Goal: Information Seeking & Learning: Check status

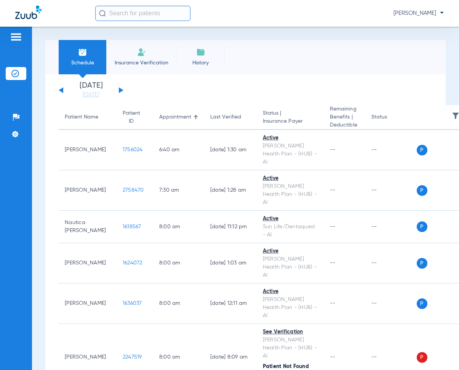
click at [121, 90] on button at bounding box center [121, 90] width 5 height 6
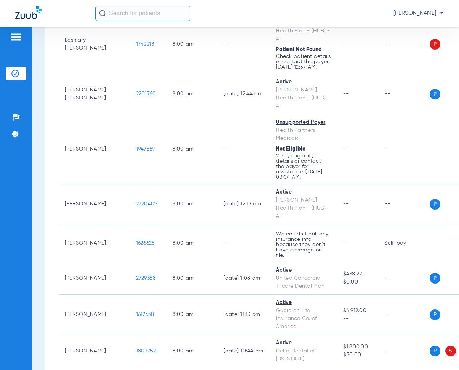
scroll to position [609, 0]
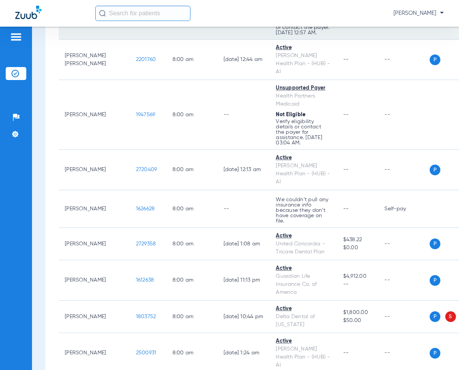
drag, startPoint x: 108, startPoint y: 109, endPoint x: 136, endPoint y: 115, distance: 29.4
click at [136, 40] on td "1742213" at bounding box center [148, 10] width 37 height 59
click at [217, 40] on td "--" at bounding box center [243, 10] width 53 height 59
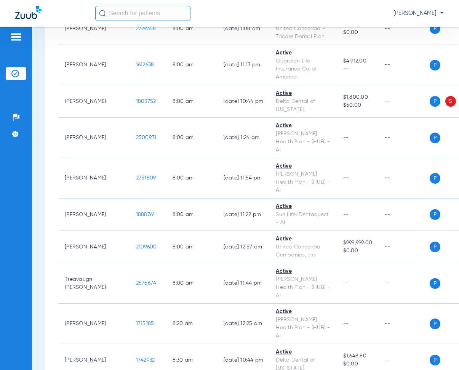
scroll to position [838, 0]
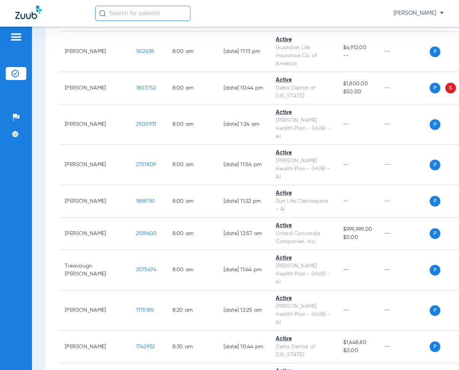
drag, startPoint x: 108, startPoint y: 89, endPoint x: 130, endPoint y: 94, distance: 22.8
copy span "1626628"
drag, startPoint x: 226, startPoint y: 79, endPoint x: 240, endPoint y: 64, distance: 20.2
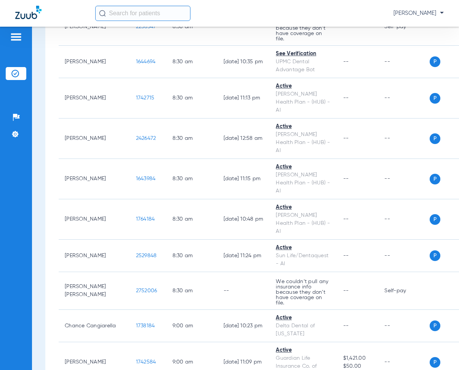
scroll to position [1371, 0]
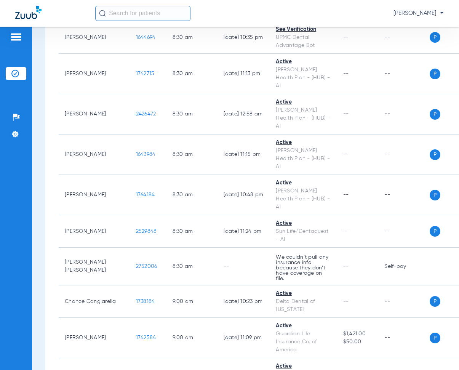
drag, startPoint x: 107, startPoint y: 120, endPoint x: 143, endPoint y: 125, distance: 35.8
click at [143, 21] on tr "[PERSON_NAME] 2256347 8:30 AM -- We couldn’t pull any insurance info because th…" at bounding box center [273, 3] width 429 height 38
drag, startPoint x: 123, startPoint y: 99, endPoint x: 115, endPoint y: 116, distance: 18.1
drag, startPoint x: 109, startPoint y: 119, endPoint x: 136, endPoint y: 126, distance: 28.3
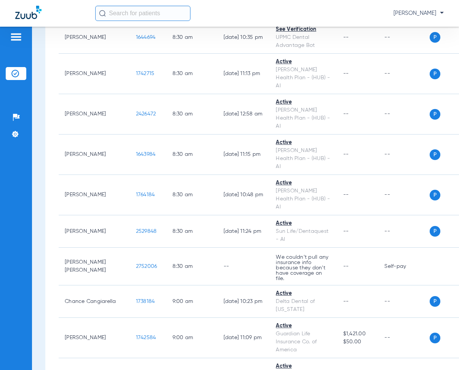
click at [136, 21] on td "2256347" at bounding box center [148, 3] width 37 height 38
copy span "2256347"
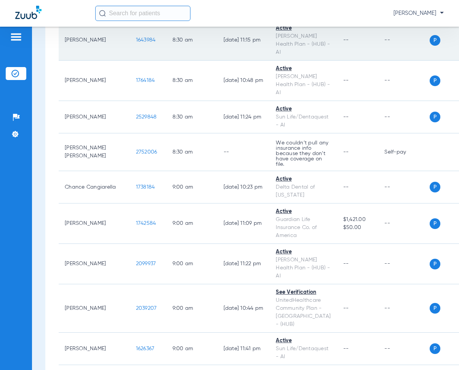
scroll to position [1561, 0]
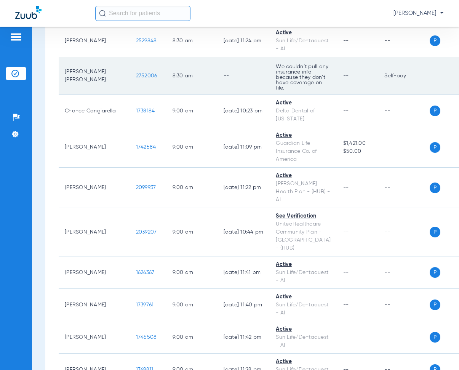
drag, startPoint x: 107, startPoint y: 169, endPoint x: 133, endPoint y: 173, distance: 25.7
click at [133, 95] on td "2752006" at bounding box center [148, 76] width 37 height 38
copy span "2752006"
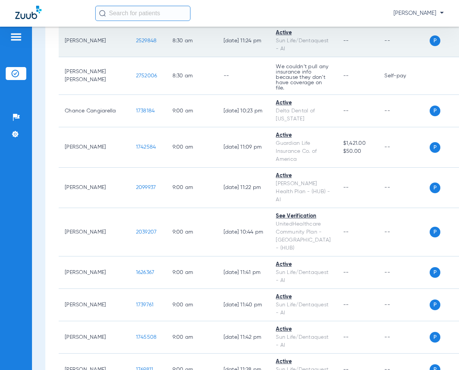
drag, startPoint x: 189, startPoint y: 157, endPoint x: 238, endPoint y: 124, distance: 59.3
click at [189, 95] on td "8:30 AM" at bounding box center [191, 76] width 51 height 38
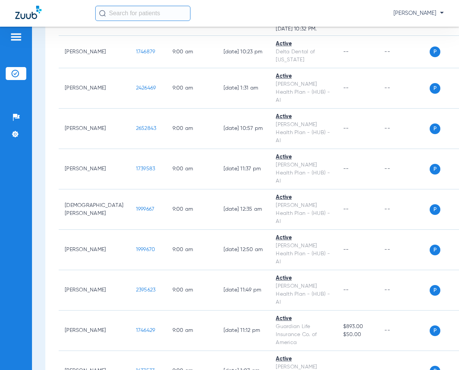
scroll to position [1980, 0]
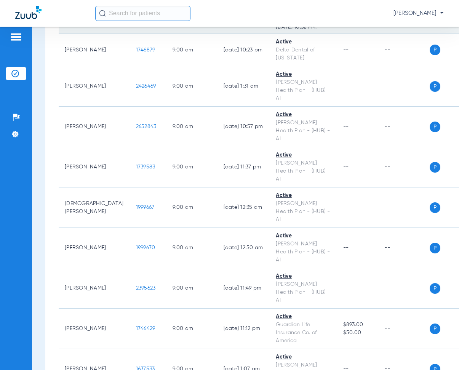
drag, startPoint x: 109, startPoint y: 119, endPoint x: 129, endPoint y: 123, distance: 20.7
click at [130, 34] on td "1751326" at bounding box center [148, 0] width 37 height 67
copy span "1751326"
click at [217, 34] on td "[DATE] 10:34 PM" at bounding box center [243, 0] width 53 height 67
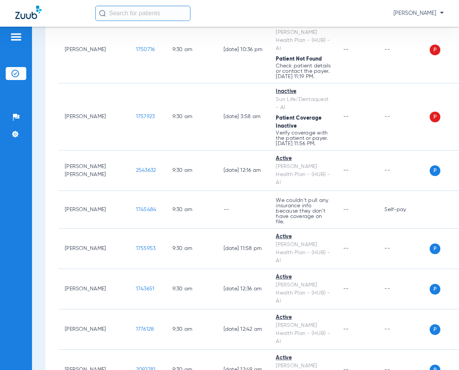
scroll to position [2361, 0]
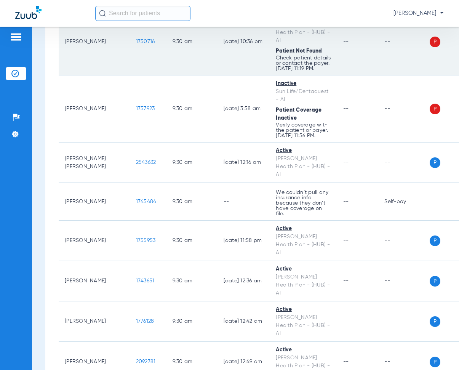
drag, startPoint x: 109, startPoint y: 117, endPoint x: 134, endPoint y: 125, distance: 26.9
click at [134, 75] on td "1750716" at bounding box center [148, 41] width 37 height 67
copy span "1750716"
click at [217, 75] on td "[DATE] 10:36 PM" at bounding box center [243, 41] width 53 height 67
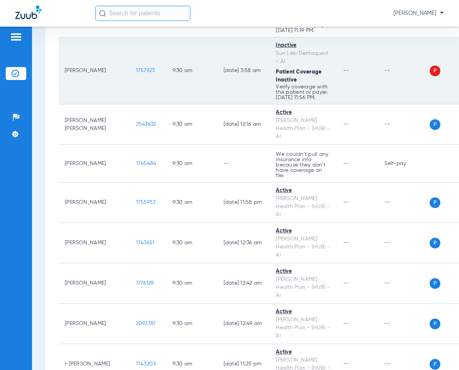
scroll to position [2437, 0]
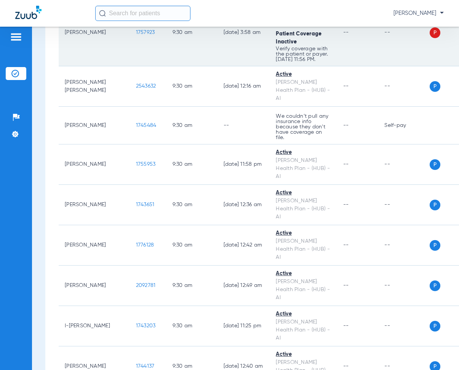
drag, startPoint x: 107, startPoint y: 128, endPoint x: 132, endPoint y: 133, distance: 25.2
click at [132, 66] on td "1757923" at bounding box center [148, 32] width 37 height 67
copy span "1757923"
click at [171, 66] on td "9:30 AM" at bounding box center [191, 32] width 51 height 67
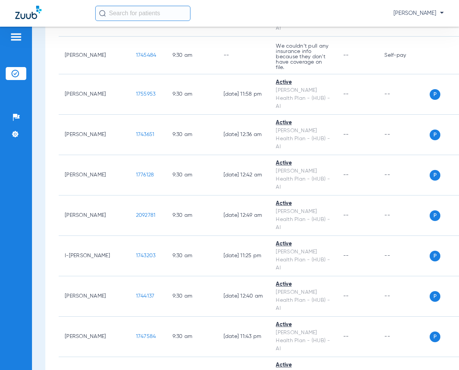
scroll to position [2513, 0]
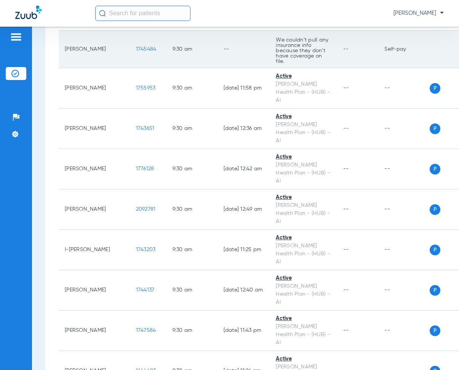
drag, startPoint x: 109, startPoint y: 149, endPoint x: 136, endPoint y: 155, distance: 27.7
click at [136, 68] on td "1745484" at bounding box center [148, 49] width 37 height 38
copy span "1745484"
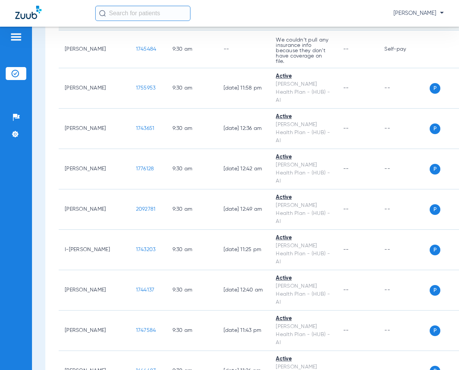
click at [169, 30] on td "9:30 AM" at bounding box center [191, 10] width 51 height 40
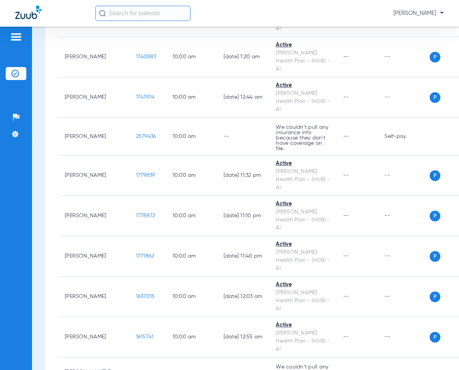
scroll to position [3161, 0]
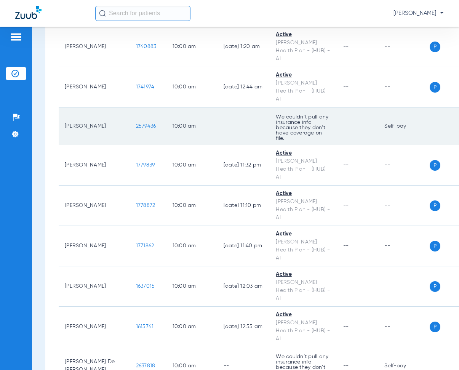
drag, startPoint x: 108, startPoint y: 155, endPoint x: 131, endPoint y: 157, distance: 23.7
click at [131, 145] on td "2579436" at bounding box center [148, 126] width 37 height 38
copy span "2579436"
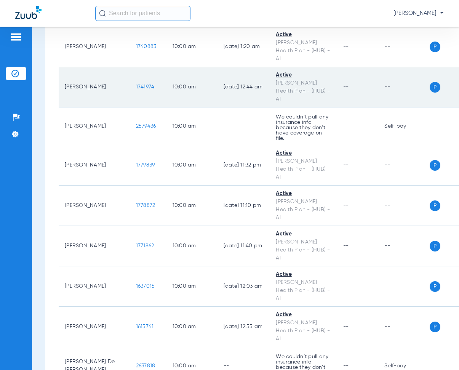
click at [178, 107] on td "10:00 AM" at bounding box center [191, 87] width 51 height 40
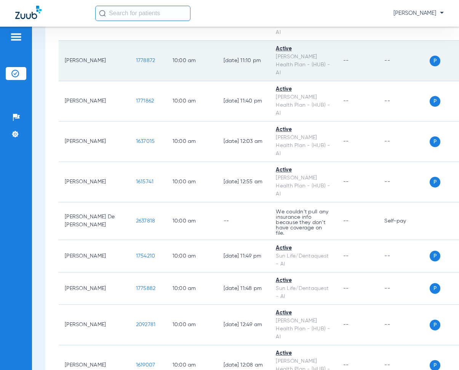
scroll to position [3313, 0]
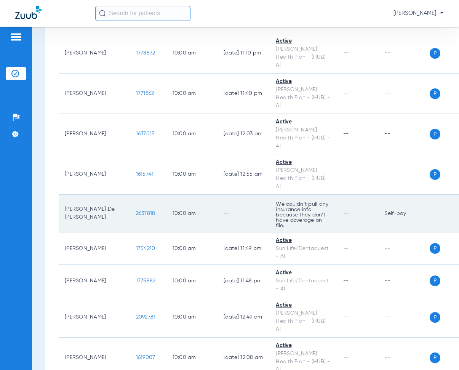
drag, startPoint x: 105, startPoint y: 203, endPoint x: 138, endPoint y: 212, distance: 33.6
click at [138, 212] on td "2637818" at bounding box center [148, 214] width 37 height 38
copy span "2637818"
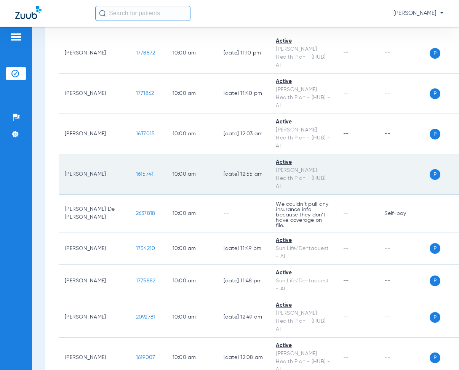
click at [217, 165] on td "[DATE] 12:55 AM" at bounding box center [243, 174] width 53 height 40
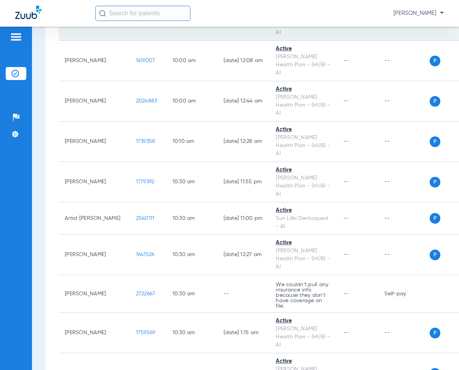
scroll to position [3656, 0]
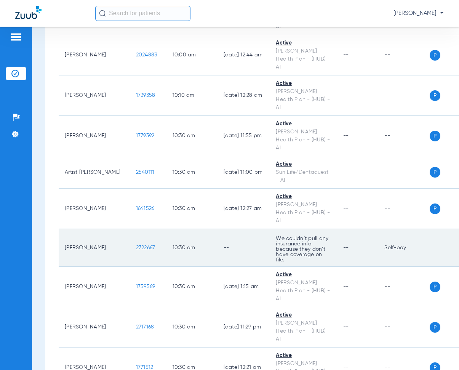
drag, startPoint x: 110, startPoint y: 216, endPoint x: 141, endPoint y: 219, distance: 31.0
click at [141, 229] on tr "[PERSON_NAME] 2722667 10:30 AM -- We couldn’t pull any insurance info because t…" at bounding box center [273, 248] width 429 height 38
copy span "2722667"
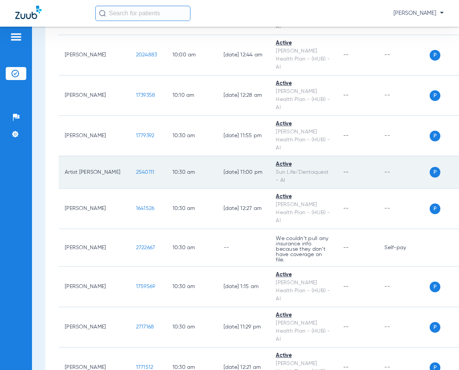
click at [217, 156] on td "[DATE] 11:00 PM" at bounding box center [243, 172] width 53 height 32
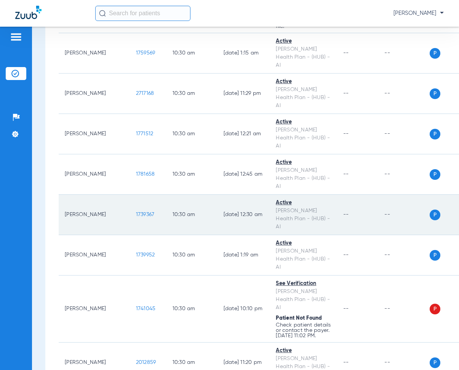
scroll to position [3922, 0]
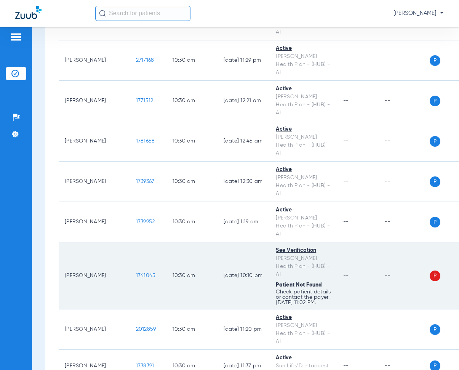
drag, startPoint x: 109, startPoint y: 201, endPoint x: 132, endPoint y: 206, distance: 22.9
click at [132, 242] on td "1741045" at bounding box center [148, 275] width 37 height 67
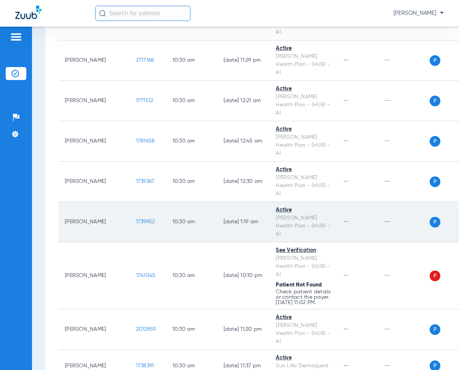
click at [166, 202] on td "10:30 AM" at bounding box center [191, 222] width 51 height 40
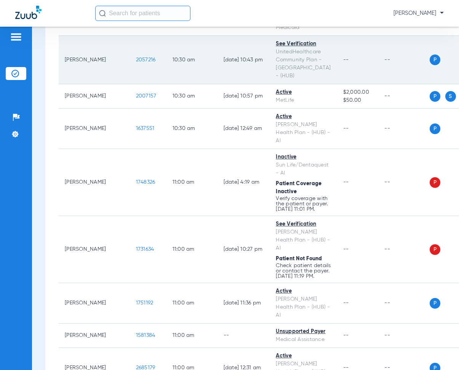
scroll to position [4379, 0]
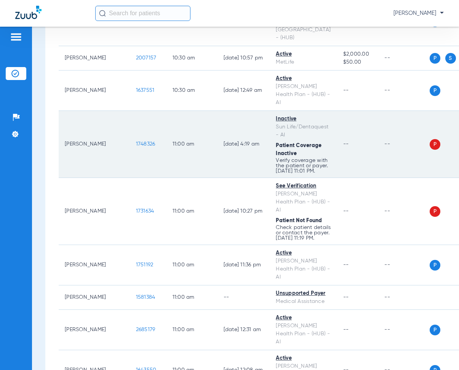
drag, startPoint x: 108, startPoint y: 78, endPoint x: 147, endPoint y: 81, distance: 39.0
click at [147, 111] on tr "[PERSON_NAME] 1748326 11:00 AM [DATE] 4:19 AM Inactive Sun Life/Dentaquest - AI…" at bounding box center [273, 144] width 429 height 67
click at [180, 120] on td "11:00 AM" at bounding box center [191, 144] width 51 height 67
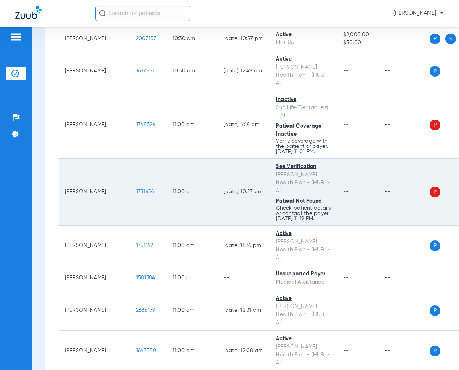
scroll to position [4417, 0]
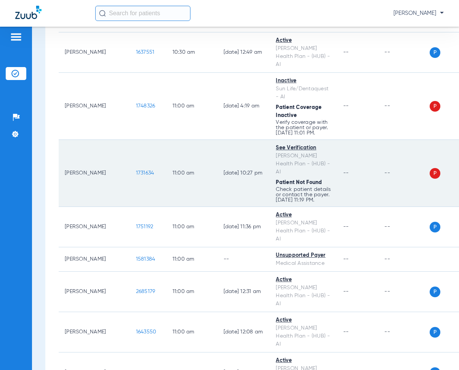
drag, startPoint x: 109, startPoint y: 129, endPoint x: 134, endPoint y: 134, distance: 26.0
click at [134, 140] on td "1731634" at bounding box center [148, 173] width 37 height 67
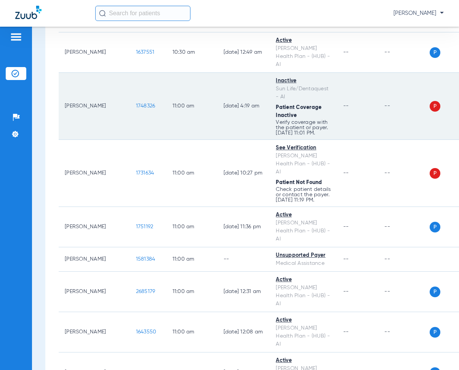
click at [177, 86] on td "11:00 AM" at bounding box center [191, 106] width 51 height 67
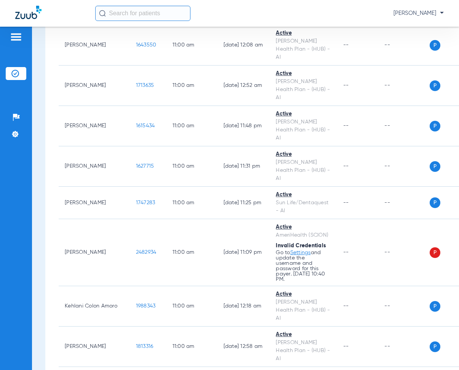
scroll to position [4722, 0]
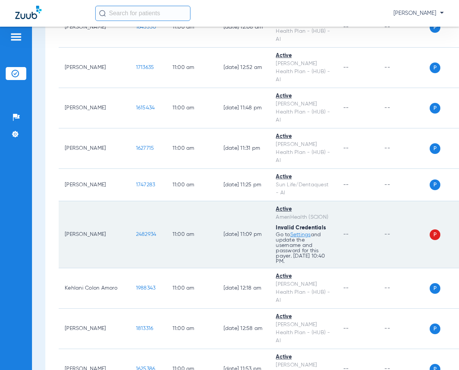
drag, startPoint x: 108, startPoint y: 177, endPoint x: 133, endPoint y: 181, distance: 25.0
click at [133, 201] on td "2482934" at bounding box center [148, 234] width 37 height 67
click at [217, 201] on td "[DATE] 11:09 PM" at bounding box center [243, 234] width 53 height 67
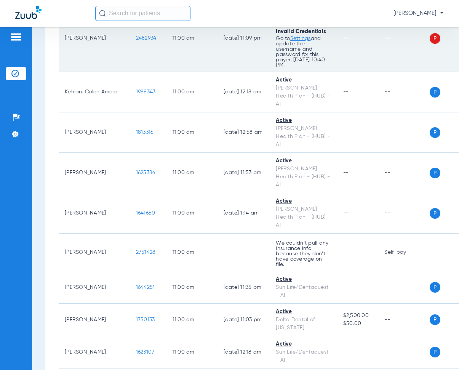
scroll to position [4951, 0]
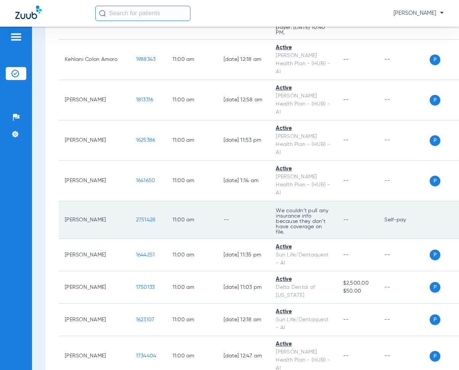
drag, startPoint x: 107, startPoint y: 139, endPoint x: 140, endPoint y: 143, distance: 33.7
click at [140, 201] on tr "[PERSON_NAME] 2751428 11:00 AM -- We couldn’t pull any insurance info because t…" at bounding box center [273, 220] width 429 height 38
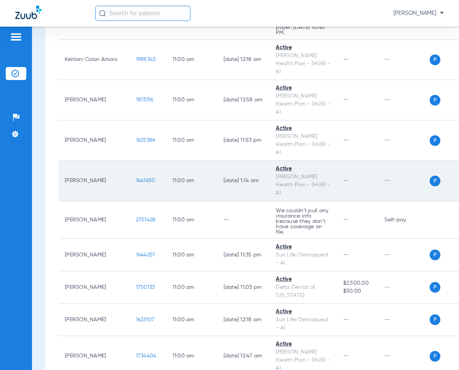
click at [234, 161] on td "[DATE] 1:14 AM" at bounding box center [243, 181] width 53 height 40
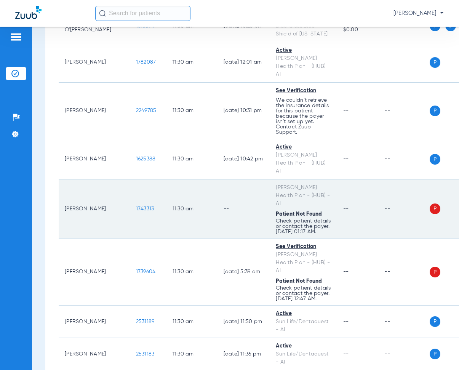
scroll to position [5560, 0]
drag, startPoint x: 107, startPoint y: 90, endPoint x: 129, endPoint y: 93, distance: 22.3
click at [130, 179] on td "1743313" at bounding box center [148, 208] width 37 height 59
click at [217, 179] on td "--" at bounding box center [243, 208] width 53 height 59
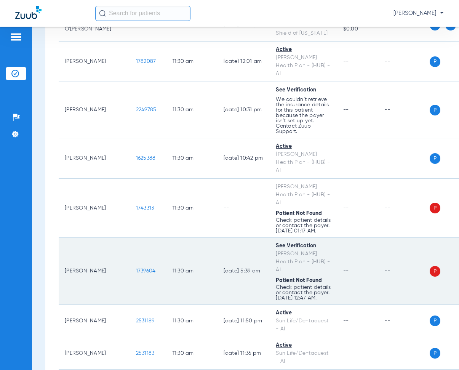
drag, startPoint x: 107, startPoint y: 166, endPoint x: 134, endPoint y: 168, distance: 27.5
click at [134, 238] on td "1739604" at bounding box center [148, 271] width 37 height 67
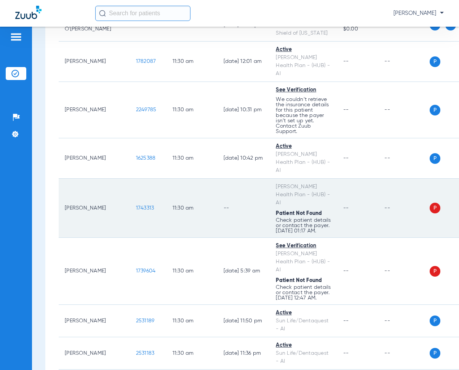
click at [182, 179] on td "11:30 AM" at bounding box center [191, 208] width 51 height 59
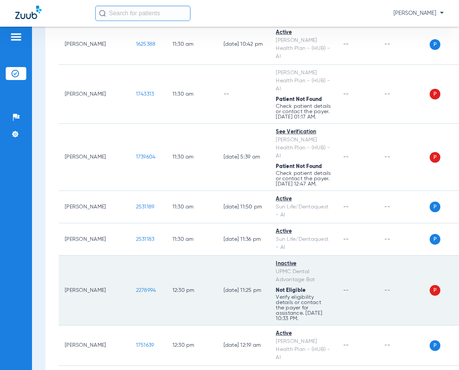
scroll to position [5750, 0]
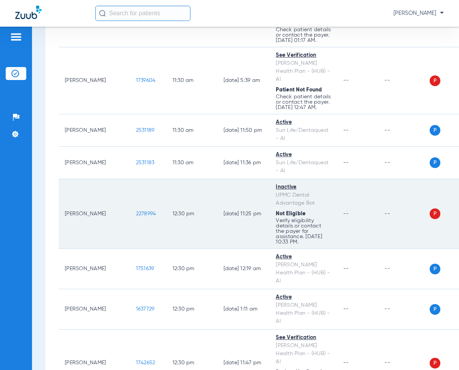
drag, startPoint x: 108, startPoint y: 134, endPoint x: 138, endPoint y: 136, distance: 30.2
click at [138, 179] on td "2278994" at bounding box center [148, 214] width 37 height 70
click at [217, 179] on td "[DATE] 11:25 PM" at bounding box center [243, 214] width 53 height 70
drag, startPoint x: 109, startPoint y: 134, endPoint x: 137, endPoint y: 135, distance: 27.5
click at [137, 179] on td "2278994" at bounding box center [148, 214] width 37 height 70
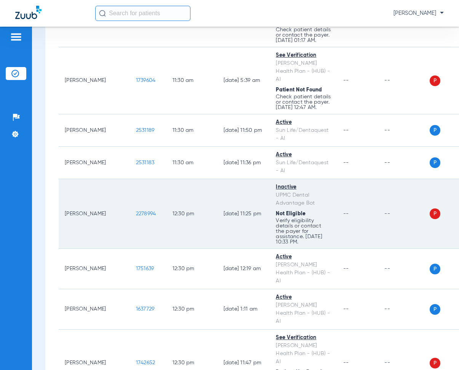
click at [217, 179] on td "[DATE] 11:25 PM" at bounding box center [243, 214] width 53 height 70
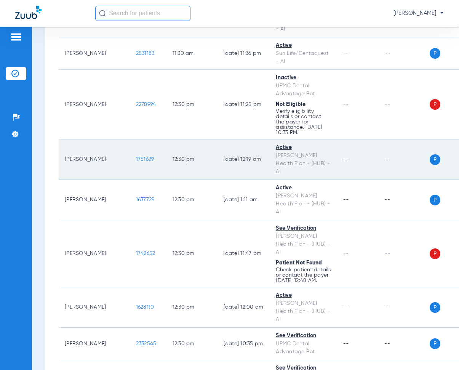
scroll to position [5864, 0]
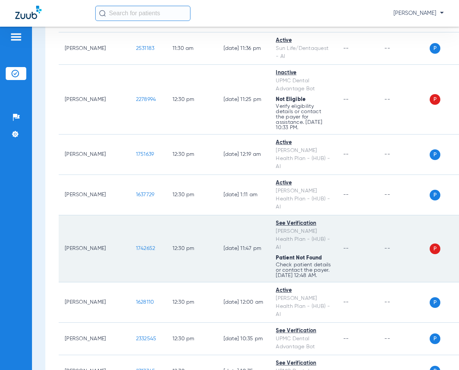
drag, startPoint x: 108, startPoint y: 163, endPoint x: 133, endPoint y: 165, distance: 24.9
click at [133, 215] on td "1742652" at bounding box center [148, 248] width 37 height 67
click at [184, 215] on td "12:30 PM" at bounding box center [191, 248] width 51 height 67
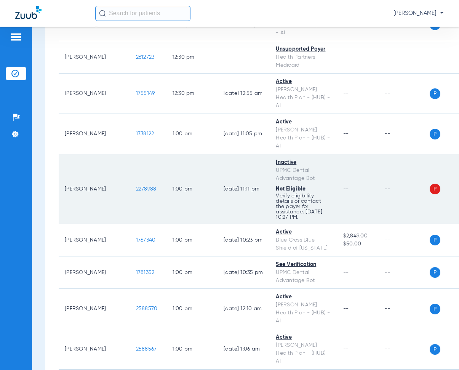
scroll to position [6398, 0]
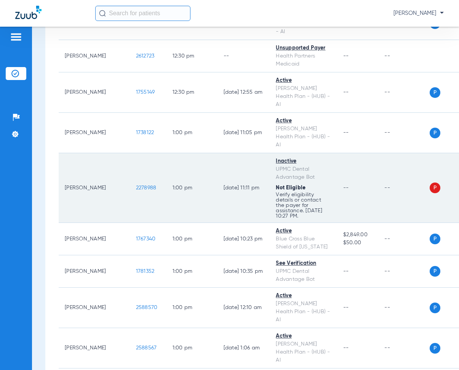
drag, startPoint x: 108, startPoint y: 89, endPoint x: 135, endPoint y: 91, distance: 26.7
click at [135, 153] on td "2278988" at bounding box center [148, 188] width 37 height 70
click at [217, 153] on td "[DATE] 11:11 PM" at bounding box center [243, 188] width 53 height 70
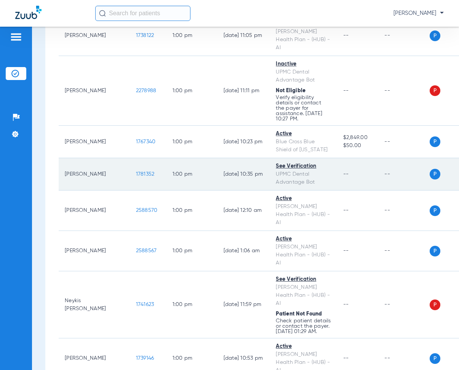
scroll to position [6550, 0]
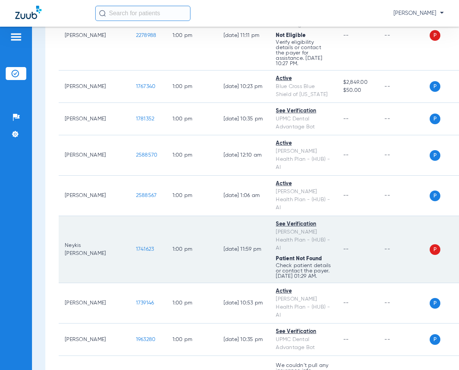
drag, startPoint x: 107, startPoint y: 154, endPoint x: 129, endPoint y: 154, distance: 22.1
click at [130, 216] on td "1741623" at bounding box center [148, 249] width 37 height 67
click at [217, 216] on td "[DATE] 11:59 PM" at bounding box center [243, 249] width 53 height 67
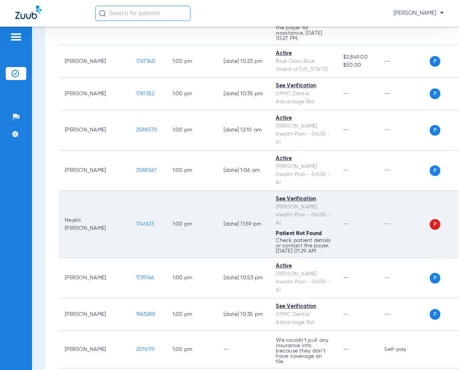
scroll to position [6626, 0]
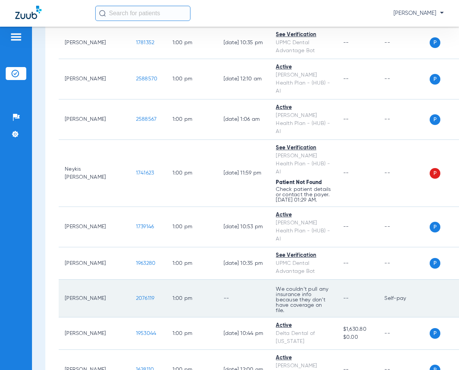
drag, startPoint x: 108, startPoint y: 200, endPoint x: 129, endPoint y: 202, distance: 21.8
click at [130, 280] on td "2076119" at bounding box center [148, 299] width 37 height 38
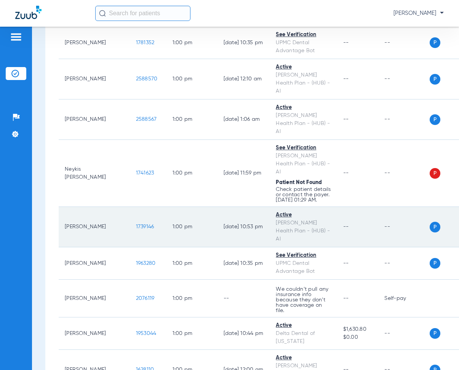
click at [239, 207] on td "[DATE] 10:53 PM" at bounding box center [243, 227] width 53 height 40
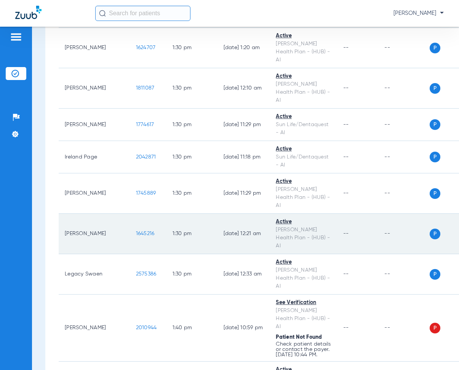
scroll to position [7692, 0]
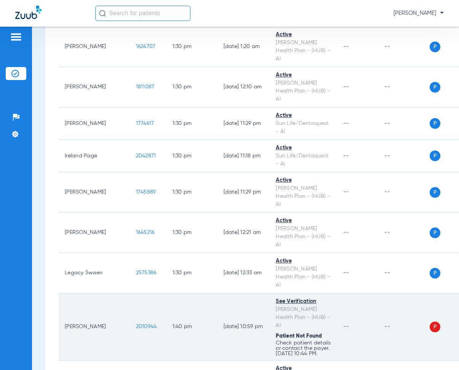
drag, startPoint x: 109, startPoint y: 144, endPoint x: 134, endPoint y: 149, distance: 24.8
click at [134, 293] on td "2010944" at bounding box center [148, 326] width 37 height 67
click at [185, 293] on td "1:40 PM" at bounding box center [191, 326] width 51 height 67
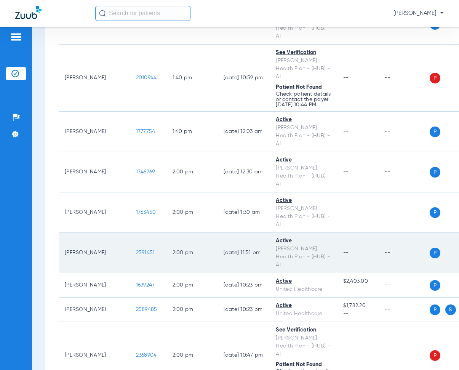
scroll to position [7959, 0]
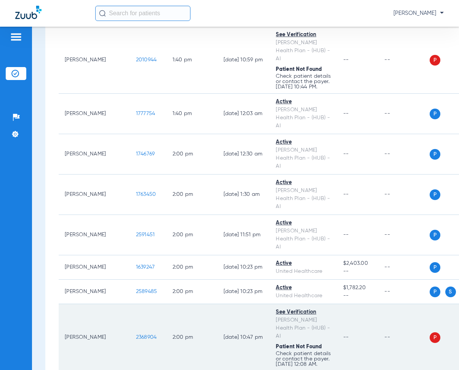
drag, startPoint x: 109, startPoint y: 151, endPoint x: 134, endPoint y: 153, distance: 25.2
click at [134, 304] on td "2368904" at bounding box center [148, 337] width 37 height 67
click at [217, 304] on td "[DATE] 10:47 PM" at bounding box center [243, 337] width 53 height 67
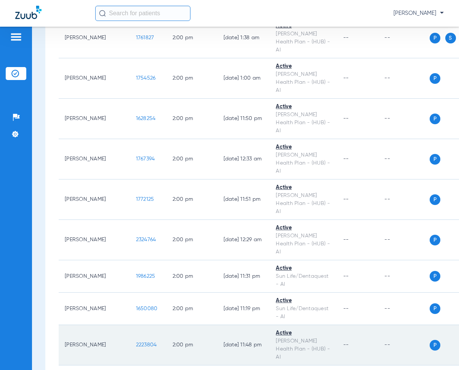
scroll to position [8492, 0]
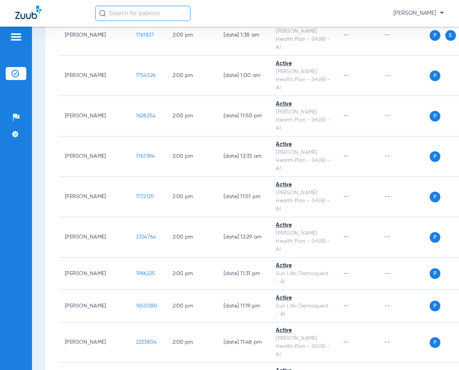
drag, startPoint x: 106, startPoint y: 160, endPoint x: 132, endPoint y: 165, distance: 26.6
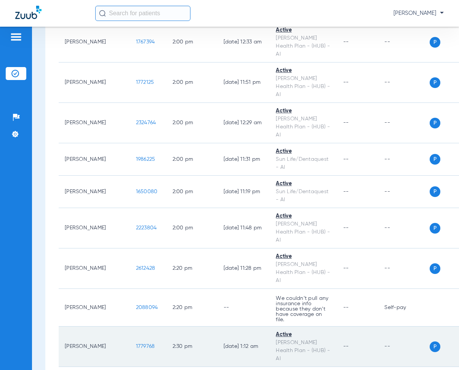
scroll to position [8644, 0]
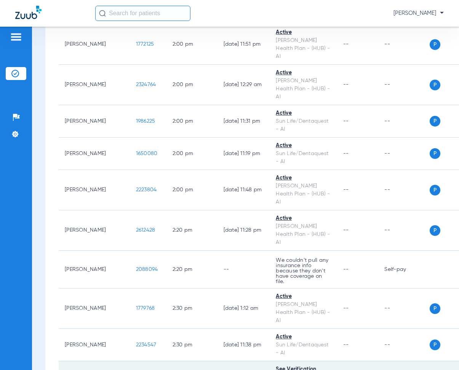
drag, startPoint x: 109, startPoint y: 153, endPoint x: 131, endPoint y: 157, distance: 22.4
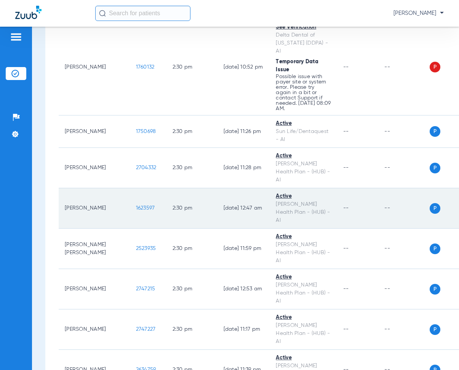
scroll to position [8987, 0]
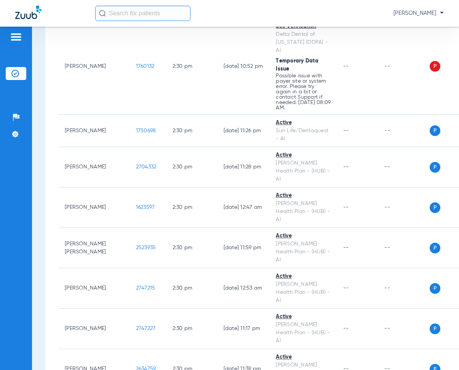
drag, startPoint x: 109, startPoint y: 169, endPoint x: 130, endPoint y: 173, distance: 21.3
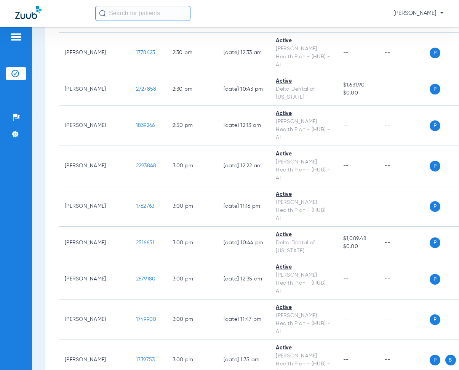
scroll to position [9482, 0]
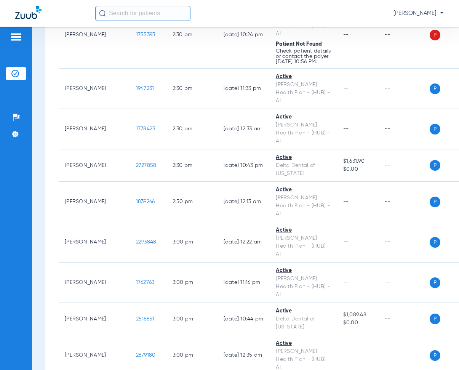
drag, startPoint x: 108, startPoint y: 237, endPoint x: 135, endPoint y: 243, distance: 27.3
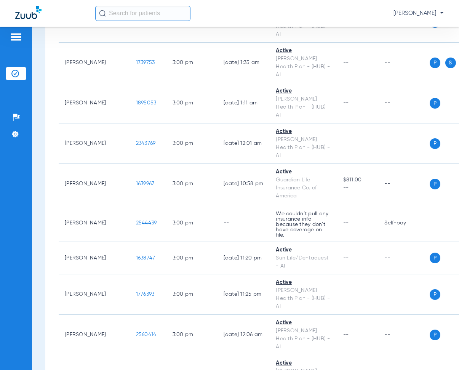
scroll to position [9863, 0]
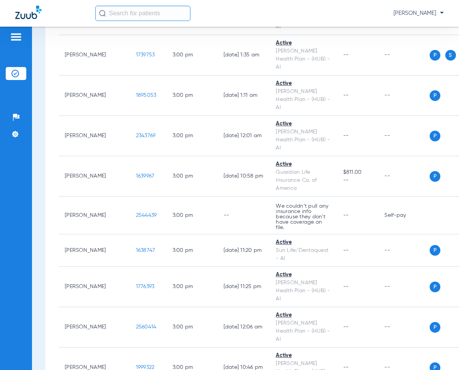
drag, startPoint x: 108, startPoint y: 211, endPoint x: 132, endPoint y: 215, distance: 24.7
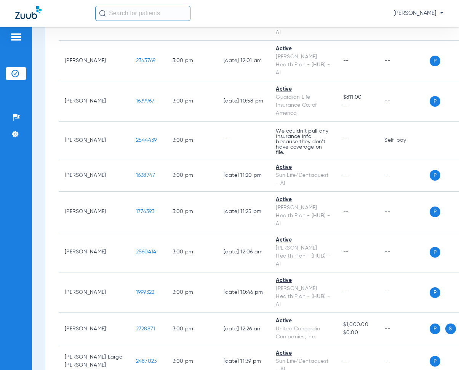
scroll to position [9939, 0]
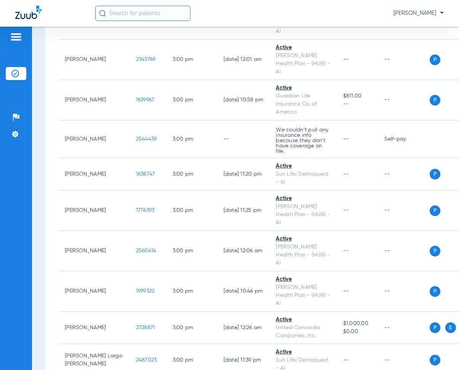
drag, startPoint x: 109, startPoint y: 270, endPoint x: 134, endPoint y: 272, distance: 24.8
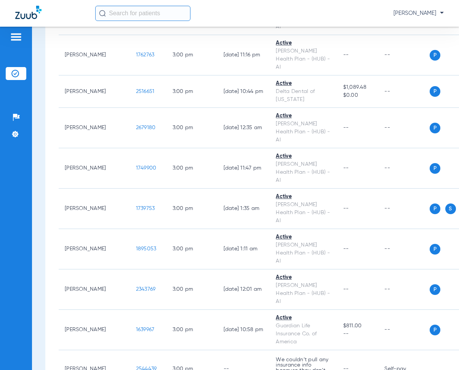
scroll to position [9596, 0]
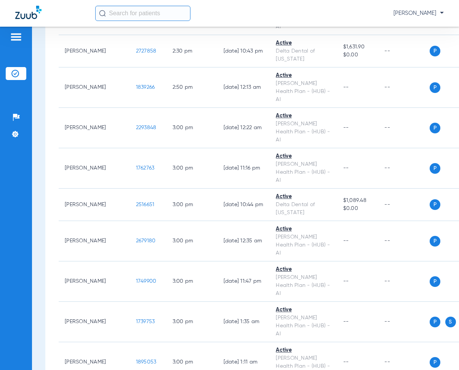
click at [441, 12] on span "[PERSON_NAME]" at bounding box center [418, 14] width 50 height 8
click at [405, 41] on span "Log out" at bounding box center [415, 42] width 43 height 5
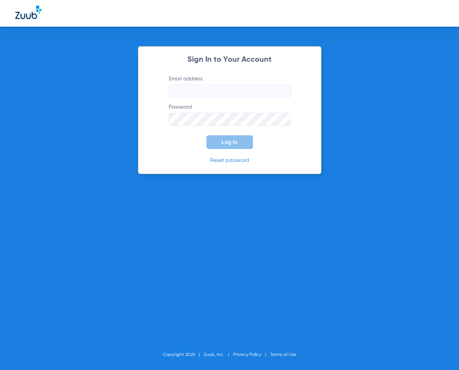
click at [176, 92] on input "Email address" at bounding box center [230, 91] width 122 height 13
type input "[EMAIL_ADDRESS][DOMAIN_NAME]"
click at [232, 144] on span "Log In" at bounding box center [230, 142] width 16 height 6
click at [94, 119] on div "Sign In to Your Account Email address [EMAIL_ADDRESS][DOMAIN_NAME] Password Log…" at bounding box center [229, 185] width 459 height 370
click at [232, 140] on span "Log In" at bounding box center [230, 142] width 16 height 6
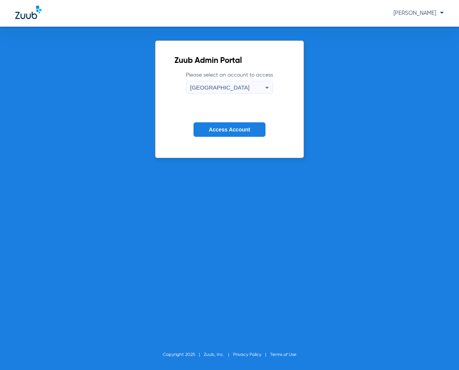
click at [265, 86] on icon at bounding box center [266, 87] width 9 height 9
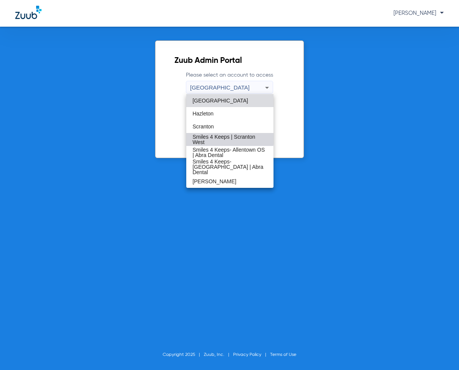
click at [208, 134] on span "Smiles 4 Keeps | Scranton West" at bounding box center [229, 139] width 75 height 11
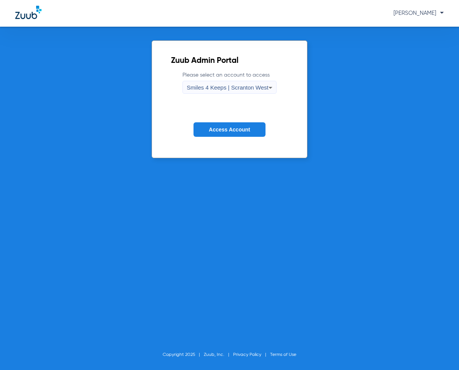
click at [228, 127] on span "Access Account" at bounding box center [229, 129] width 41 height 6
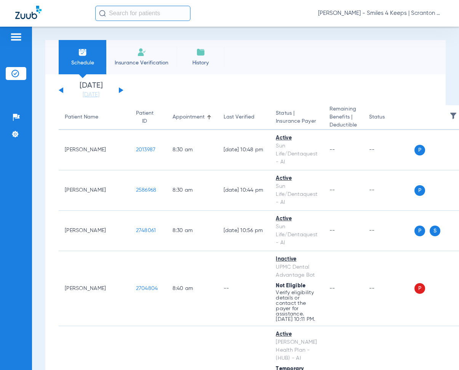
click at [121, 90] on button at bounding box center [121, 90] width 5 height 6
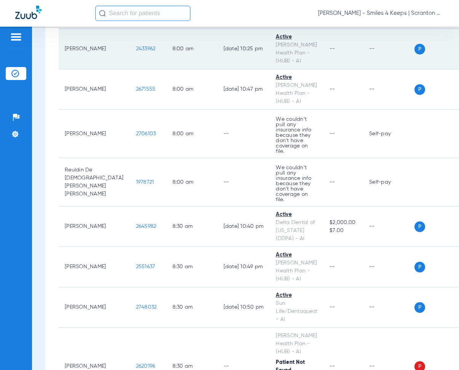
scroll to position [114, 0]
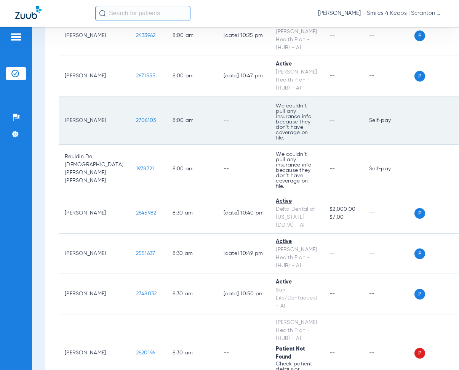
drag, startPoint x: 110, startPoint y: 118, endPoint x: 138, endPoint y: 124, distance: 28.4
click at [138, 124] on td "2706103" at bounding box center [148, 120] width 37 height 48
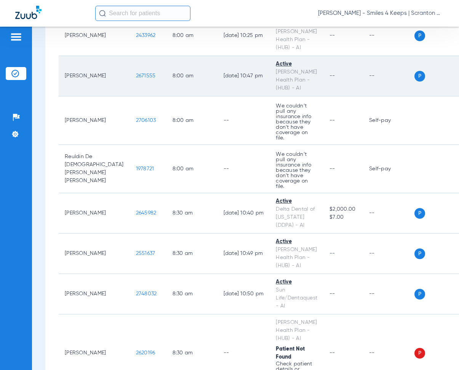
click at [177, 89] on td "8:00 AM" at bounding box center [191, 76] width 51 height 40
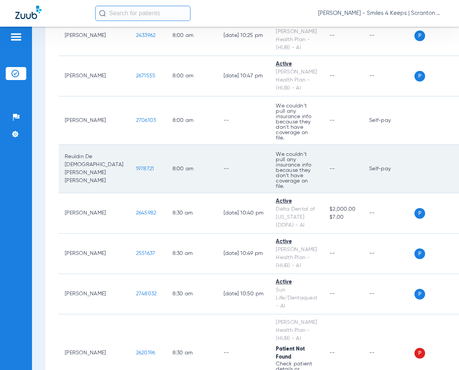
drag, startPoint x: 110, startPoint y: 160, endPoint x: 138, endPoint y: 167, distance: 29.0
click at [138, 167] on td "1978721" at bounding box center [148, 169] width 37 height 48
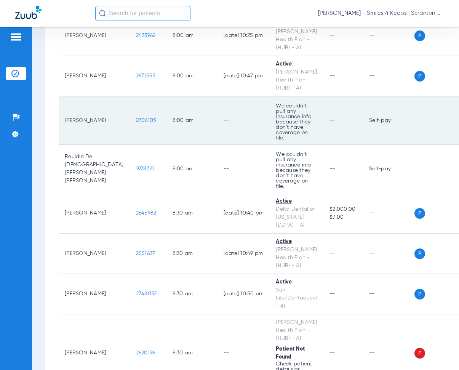
click at [189, 132] on td "8:00 AM" at bounding box center [191, 120] width 51 height 48
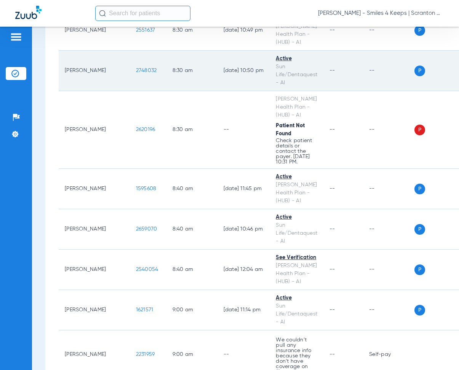
scroll to position [343, 0]
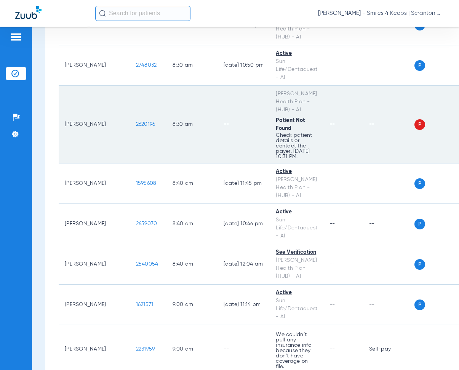
drag, startPoint x: 109, startPoint y: 113, endPoint x: 133, endPoint y: 118, distance: 24.2
click at [133, 118] on td "2620196" at bounding box center [148, 125] width 37 height 78
click at [166, 86] on td "8:30 AM" at bounding box center [191, 125] width 51 height 78
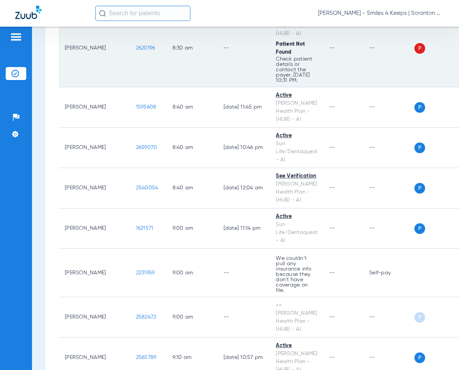
scroll to position [495, 0]
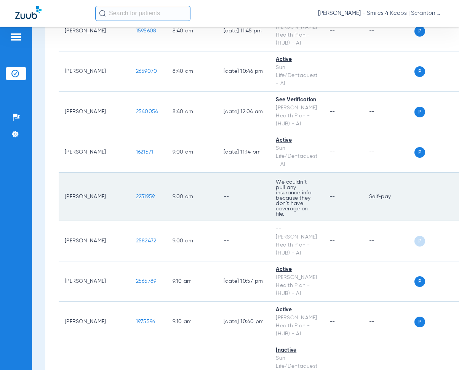
drag, startPoint x: 108, startPoint y: 182, endPoint x: 137, endPoint y: 189, distance: 29.7
click at [137, 189] on td "2231959" at bounding box center [148, 197] width 37 height 48
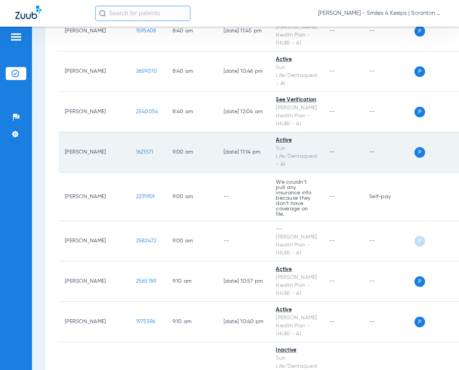
click at [217, 145] on td "[DATE] 11:14 PM" at bounding box center [243, 152] width 53 height 40
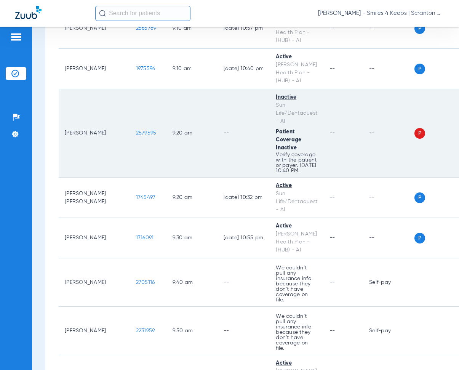
scroll to position [762, 0]
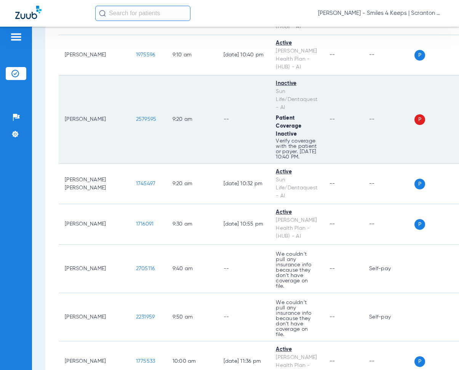
drag, startPoint x: 108, startPoint y: 104, endPoint x: 140, endPoint y: 110, distance: 32.1
click at [140, 110] on td "2579595" at bounding box center [148, 119] width 37 height 88
click at [217, 88] on td "--" at bounding box center [243, 119] width 53 height 88
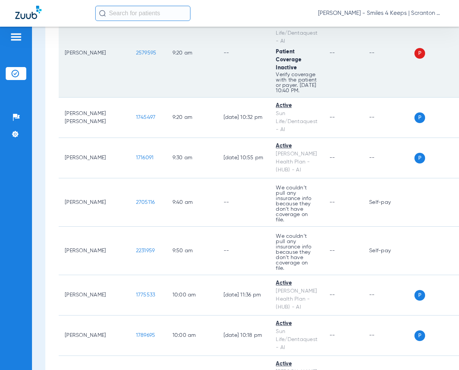
scroll to position [838, 0]
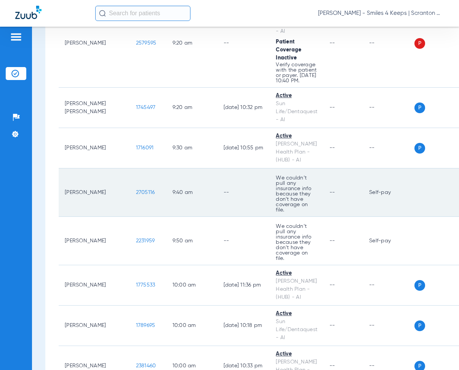
drag, startPoint x: 109, startPoint y: 178, endPoint x: 132, endPoint y: 184, distance: 24.0
click at [132, 184] on td "2705116" at bounding box center [148, 192] width 37 height 48
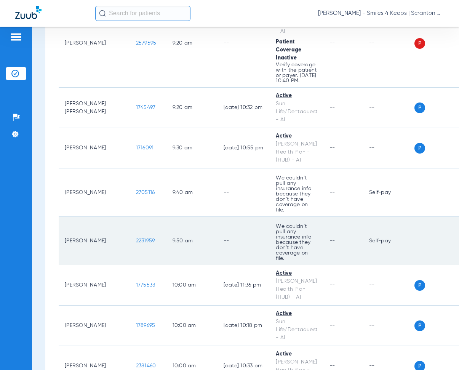
drag, startPoint x: 112, startPoint y: 223, endPoint x: 137, endPoint y: 227, distance: 25.9
click at [137, 227] on td "2231959" at bounding box center [148, 241] width 37 height 48
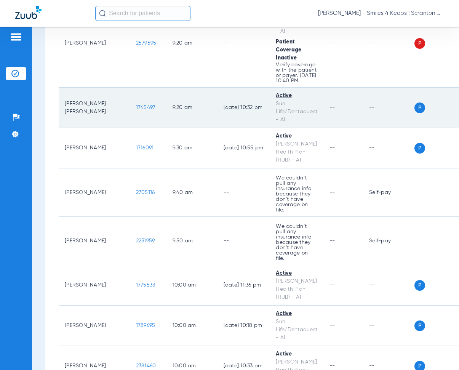
click at [191, 112] on td "9:20 AM" at bounding box center [191, 108] width 51 height 40
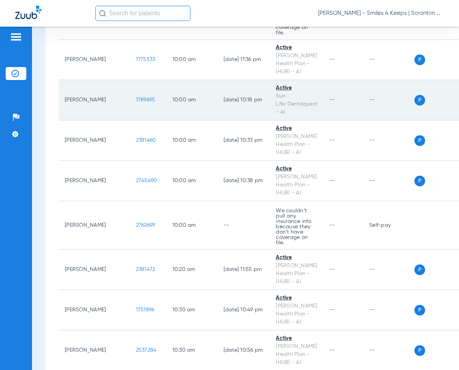
scroll to position [1066, 0]
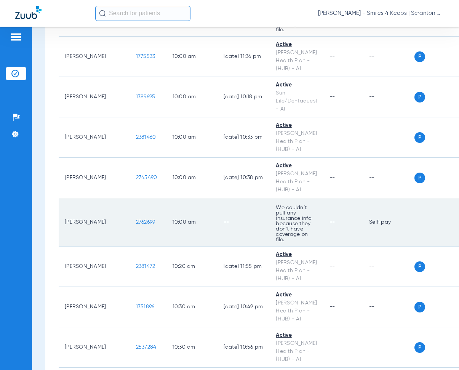
drag, startPoint x: 107, startPoint y: 198, endPoint x: 137, endPoint y: 203, distance: 30.1
click at [137, 203] on td "2762699" at bounding box center [148, 222] width 37 height 48
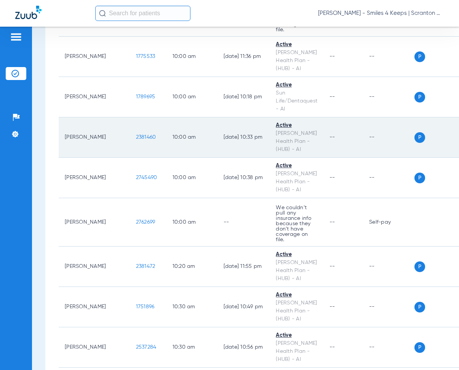
click at [182, 117] on td "10:00 AM" at bounding box center [191, 137] width 51 height 40
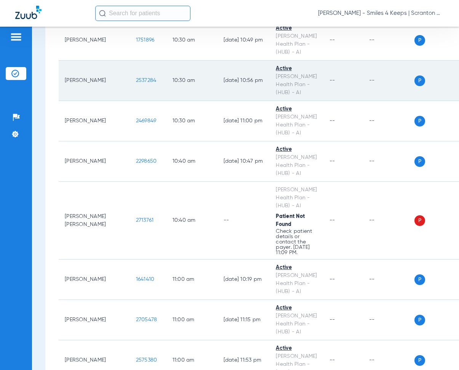
scroll to position [1371, 0]
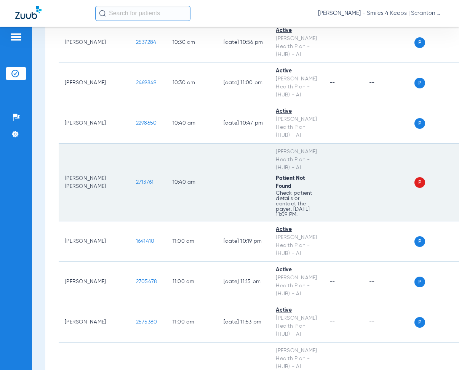
drag, startPoint x: 110, startPoint y: 156, endPoint x: 132, endPoint y: 160, distance: 22.8
click at [132, 160] on td "2713761" at bounding box center [148, 183] width 37 height 78
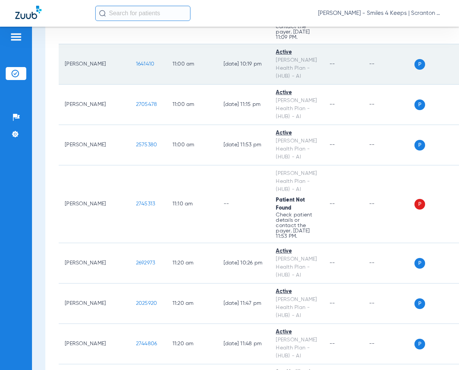
scroll to position [1561, 0]
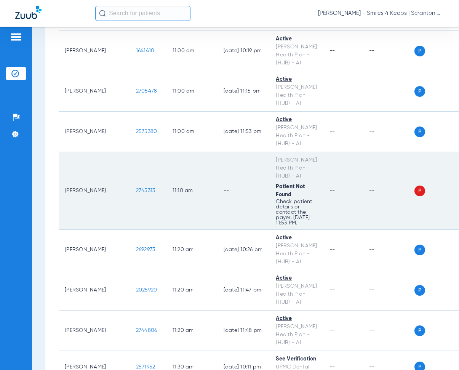
drag, startPoint x: 110, startPoint y: 165, endPoint x: 136, endPoint y: 171, distance: 26.8
click at [136, 171] on td "2745313" at bounding box center [148, 191] width 37 height 78
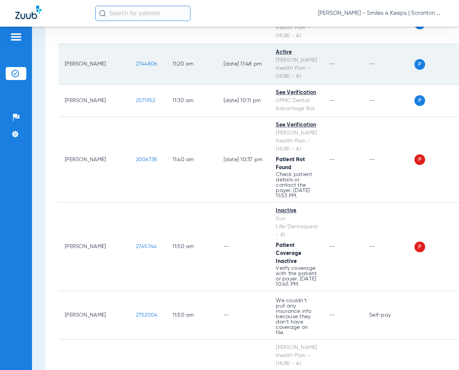
scroll to position [1828, 0]
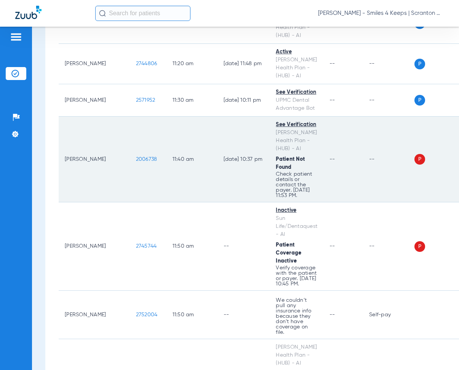
drag, startPoint x: 107, startPoint y: 133, endPoint x: 139, endPoint y: 137, distance: 32.2
click at [139, 137] on td "2006738" at bounding box center [148, 160] width 37 height 86
click at [217, 117] on td "[DATE] 10:37 PM" at bounding box center [243, 160] width 53 height 86
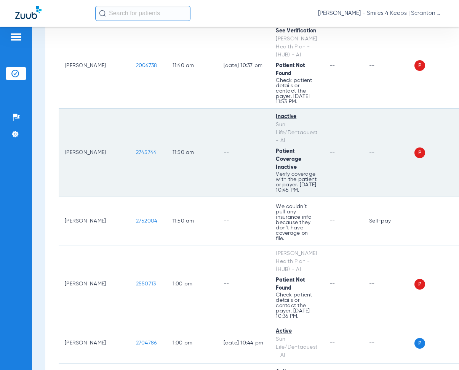
scroll to position [1942, 0]
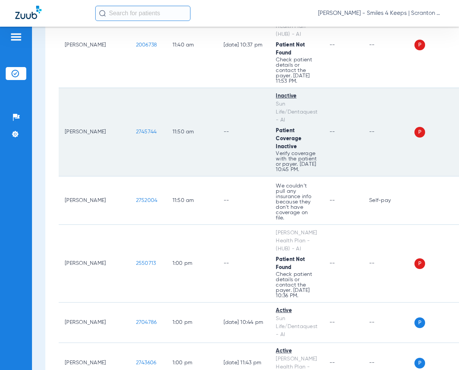
drag, startPoint x: 111, startPoint y: 108, endPoint x: 137, endPoint y: 115, distance: 27.1
click at [137, 115] on td "2745744" at bounding box center [148, 132] width 37 height 88
click at [189, 88] on td "11:50 AM" at bounding box center [191, 132] width 51 height 88
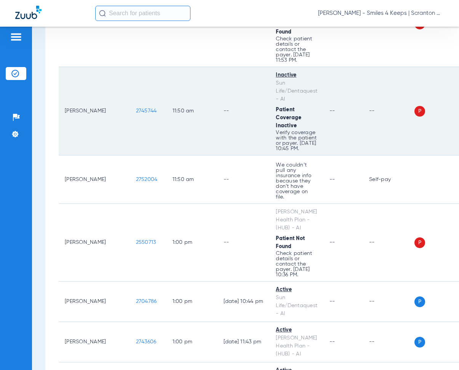
scroll to position [1980, 0]
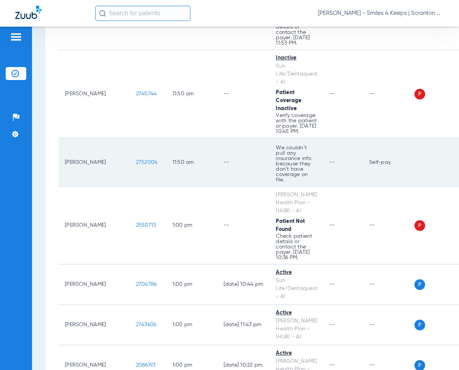
drag, startPoint x: 110, startPoint y: 137, endPoint x: 137, endPoint y: 141, distance: 26.9
click at [137, 141] on td "2752004" at bounding box center [148, 162] width 37 height 48
click at [188, 138] on td "11:50 AM" at bounding box center [191, 162] width 51 height 48
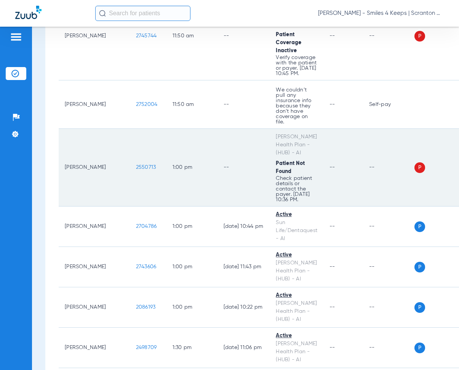
scroll to position [2056, 0]
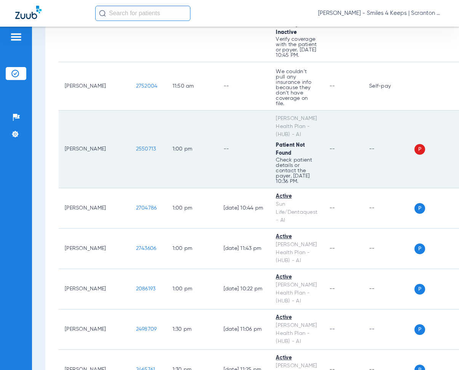
drag, startPoint x: 109, startPoint y: 121, endPoint x: 136, endPoint y: 126, distance: 27.5
click at [136, 126] on td "2550713" at bounding box center [148, 149] width 37 height 78
click at [189, 110] on td "1:00 PM" at bounding box center [191, 149] width 51 height 78
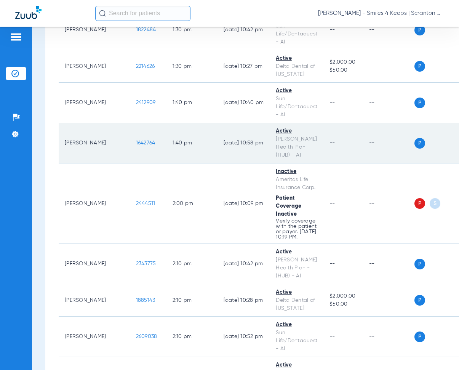
scroll to position [2437, 0]
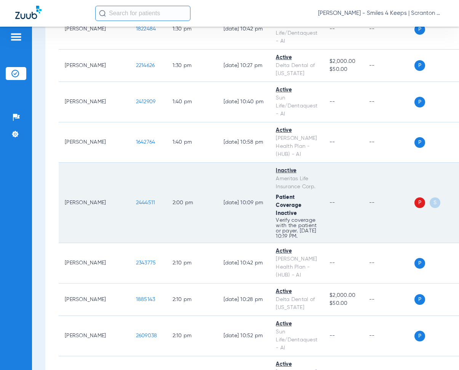
drag, startPoint x: 110, startPoint y: 177, endPoint x: 135, endPoint y: 182, distance: 26.0
click at [135, 182] on td "2444511" at bounding box center [148, 203] width 37 height 80
click at [167, 163] on td "2:00 PM" at bounding box center [191, 203] width 51 height 80
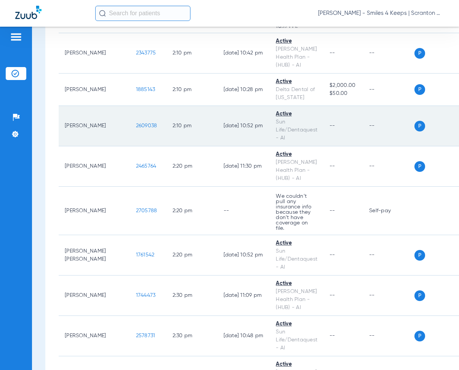
scroll to position [2666, 0]
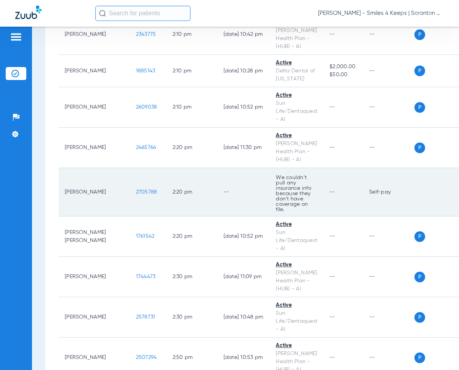
drag, startPoint x: 109, startPoint y: 168, endPoint x: 134, endPoint y: 171, distance: 25.0
click at [134, 171] on td "2705788" at bounding box center [148, 192] width 37 height 48
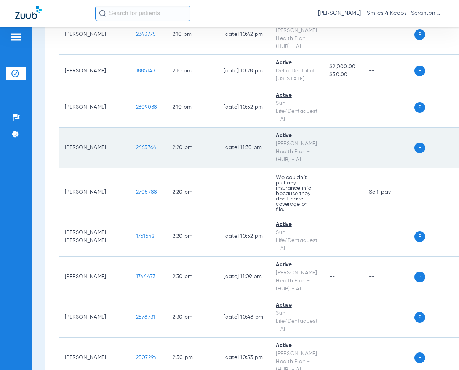
click at [180, 128] on td "2:20 PM" at bounding box center [191, 148] width 51 height 40
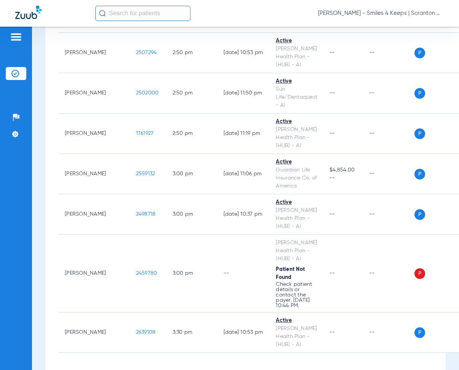
scroll to position [2975, 0]
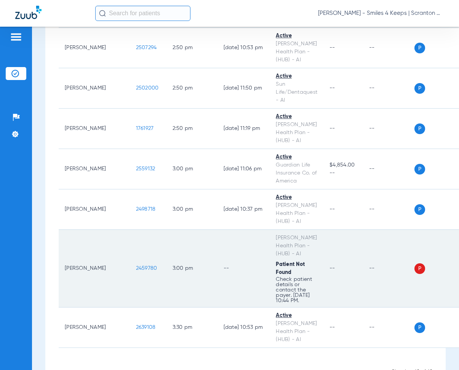
drag, startPoint x: 111, startPoint y: 242, endPoint x: 130, endPoint y: 244, distance: 18.8
click at [130, 244] on td "2459780" at bounding box center [148, 269] width 37 height 78
click at [166, 230] on td "3:00 PM" at bounding box center [191, 269] width 51 height 78
drag, startPoint x: 109, startPoint y: 240, endPoint x: 142, endPoint y: 244, distance: 33.3
click at [142, 244] on tr "[PERSON_NAME] 2459780 3:00 PM -- [PERSON_NAME] Health Plan - (HUB) - AI Patient…" at bounding box center [266, 269] width 414 height 78
